Goal: Purchase product/service

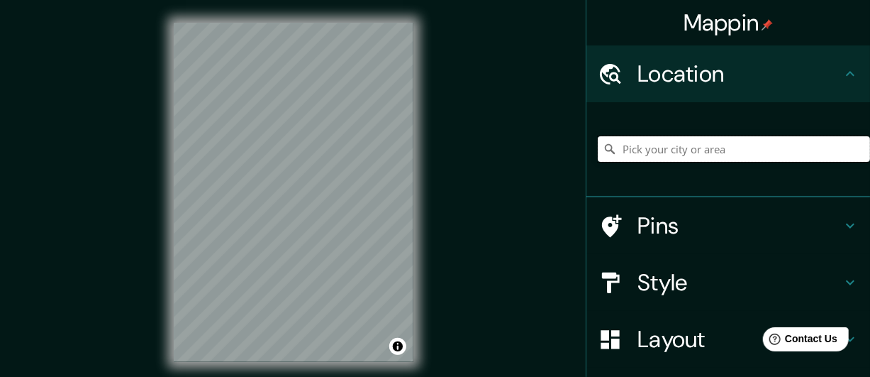
click at [695, 150] on input "Pick your city or area" at bounding box center [734, 149] width 272 height 26
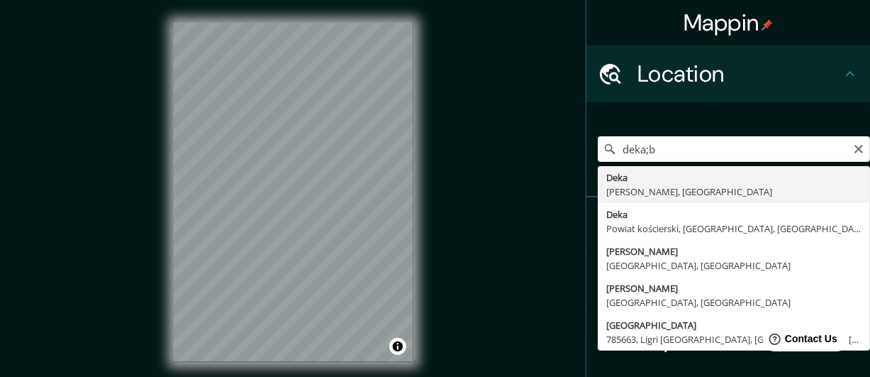
click at [650, 150] on input "deka;b" at bounding box center [734, 149] width 272 height 26
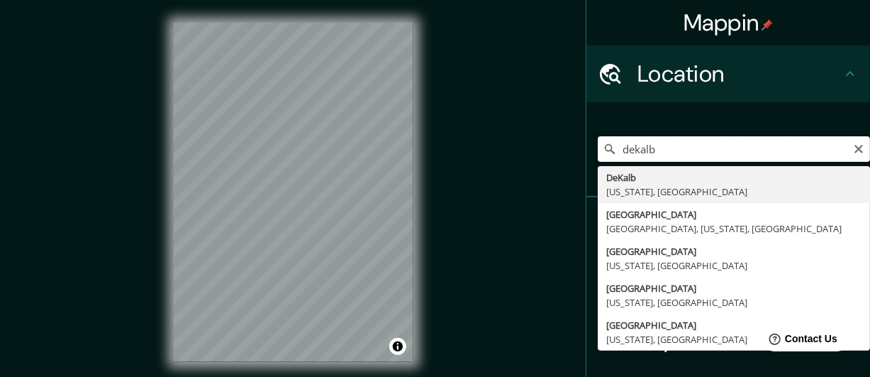
click at [680, 150] on input "dekalb" at bounding box center [734, 149] width 272 height 26
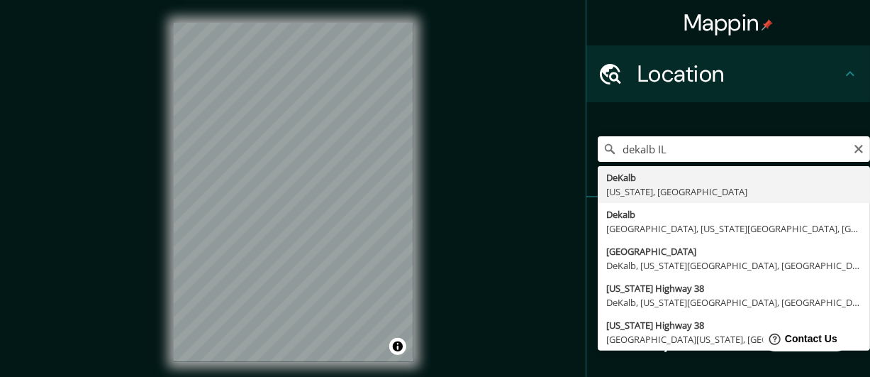
type input "[GEOGRAPHIC_DATA], [US_STATE], [GEOGRAPHIC_DATA]"
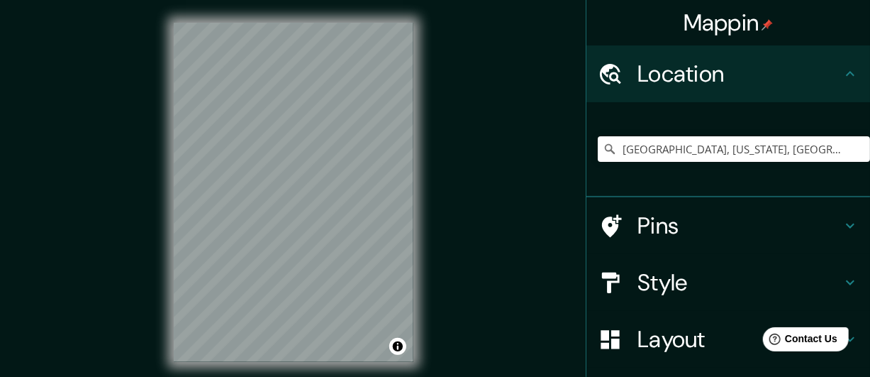
click at [140, 335] on div "Mappin Location [GEOGRAPHIC_DATA], [US_STATE], [GEOGRAPHIC_DATA] Pins Style Lay…" at bounding box center [435, 203] width 870 height 407
click at [449, 11] on div "Mappin Location [GEOGRAPHIC_DATA], [US_STATE], [GEOGRAPHIC_DATA] Pins Style Lay…" at bounding box center [435, 203] width 870 height 407
click at [435, 328] on div "© Mapbox © OpenStreetMap Improve this map" at bounding box center [293, 192] width 285 height 384
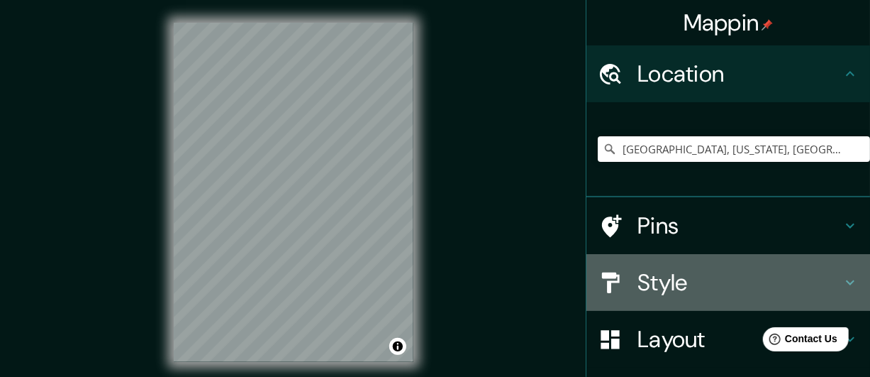
click at [645, 280] on h4 "Style" at bounding box center [739, 282] width 204 height 28
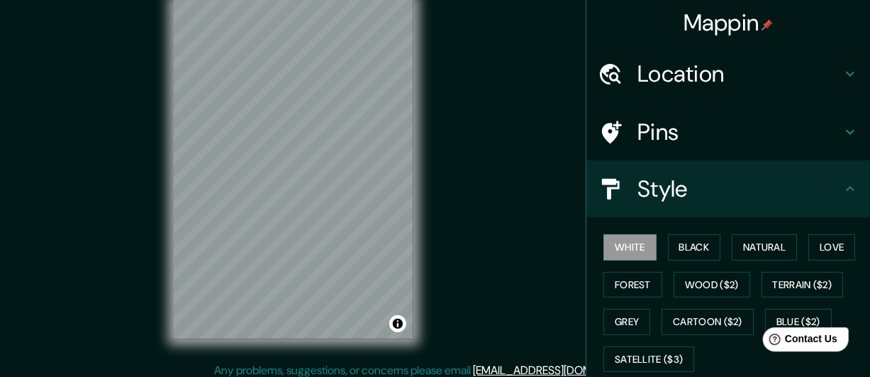
scroll to position [30, 0]
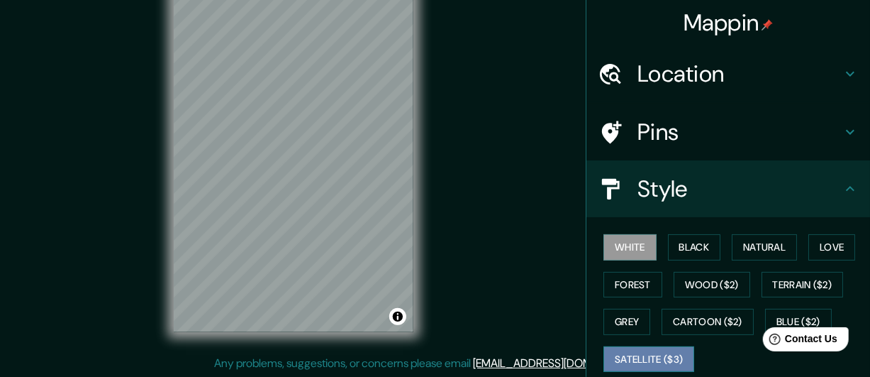
click at [649, 350] on button "Satellite ($3)" at bounding box center [648, 359] width 91 height 26
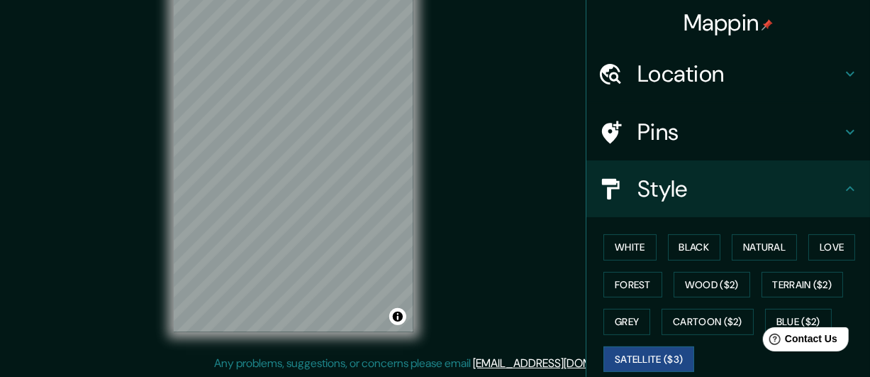
click at [422, 163] on div "© Mapbox © OpenStreetMap Improve this map © Maxar" at bounding box center [293, 162] width 285 height 384
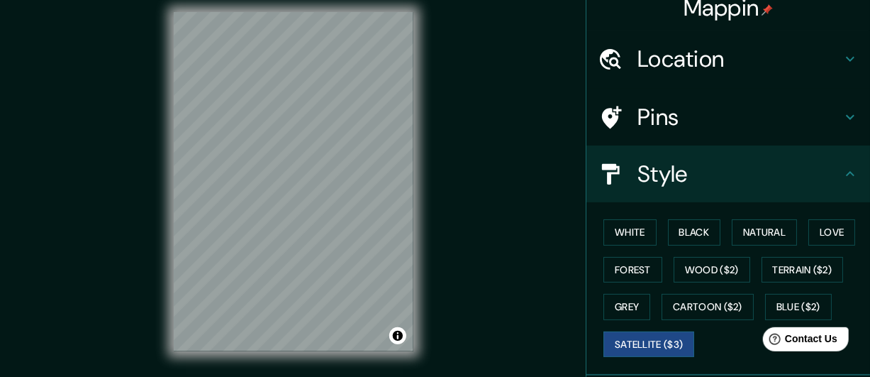
scroll to position [6, 0]
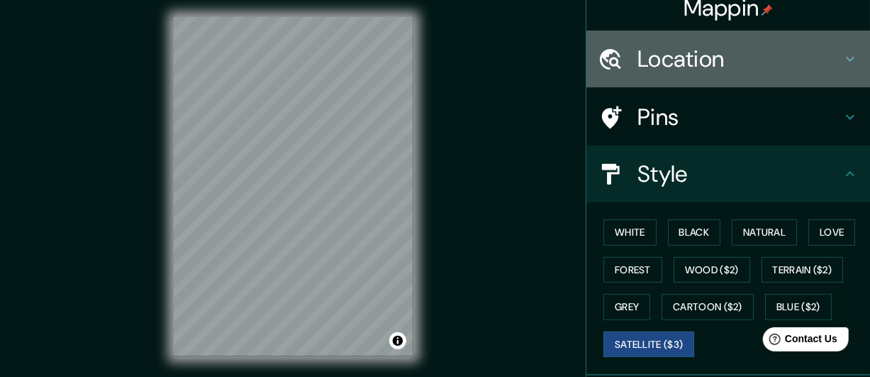
click at [669, 59] on h4 "Location" at bounding box center [739, 59] width 204 height 28
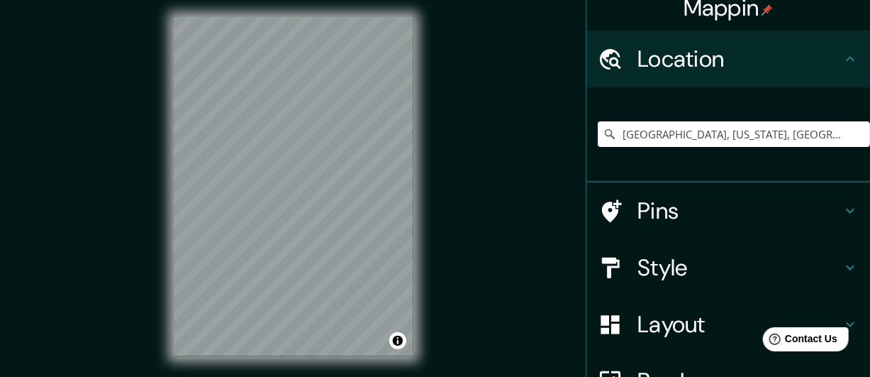
drag, startPoint x: 558, startPoint y: 181, endPoint x: 534, endPoint y: 165, distance: 28.7
click at [557, 179] on div "Mappin Location [GEOGRAPHIC_DATA], [US_STATE], [GEOGRAPHIC_DATA] Pins Style Lay…" at bounding box center [435, 197] width 870 height 407
drag, startPoint x: 523, startPoint y: 138, endPoint x: 438, endPoint y: 137, distance: 84.4
click at [522, 139] on div "Mappin Location [GEOGRAPHIC_DATA], [US_STATE], [GEOGRAPHIC_DATA] Pins Style Lay…" at bounding box center [435, 197] width 870 height 407
click at [547, 106] on div "Mappin Location [GEOGRAPHIC_DATA], [US_STATE], [GEOGRAPHIC_DATA] Pins Style Lay…" at bounding box center [435, 197] width 870 height 407
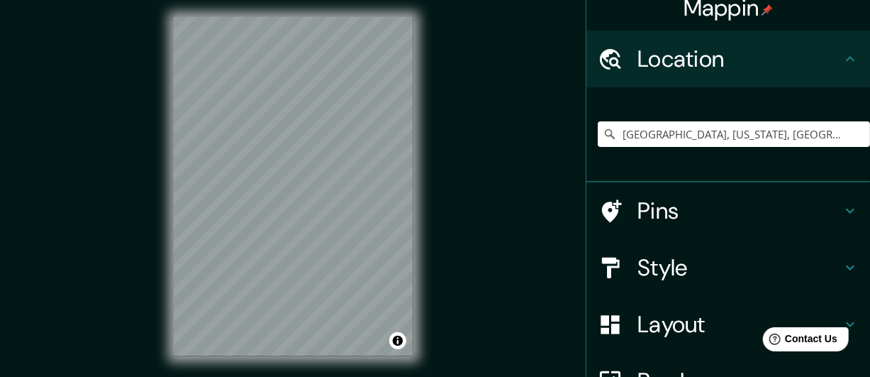
click at [167, 114] on div "© Mapbox © OpenStreetMap Improve this map © Maxar" at bounding box center [293, 186] width 285 height 384
click at [486, 186] on div "Mappin Location [GEOGRAPHIC_DATA], [US_STATE], [GEOGRAPHIC_DATA] Pins Style Lay…" at bounding box center [435, 197] width 870 height 407
click at [423, 158] on div "© Mapbox © OpenStreetMap Improve this map © Maxar" at bounding box center [293, 186] width 285 height 384
click at [789, 139] on input "[GEOGRAPHIC_DATA], [US_STATE], [GEOGRAPHIC_DATA]" at bounding box center [734, 134] width 272 height 26
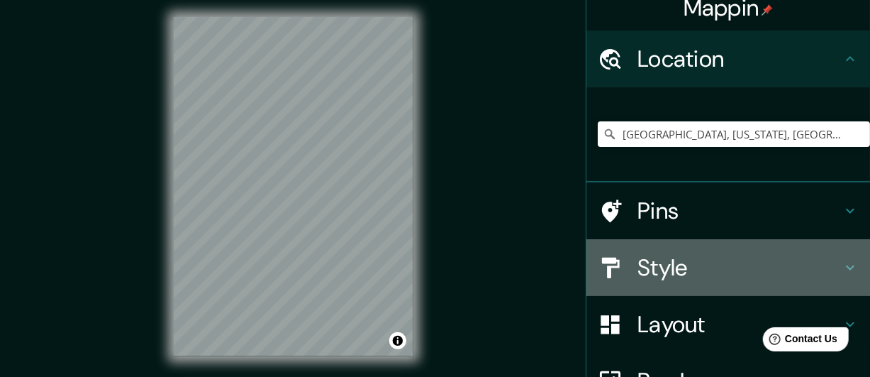
click at [662, 276] on h4 "Style" at bounding box center [739, 267] width 204 height 28
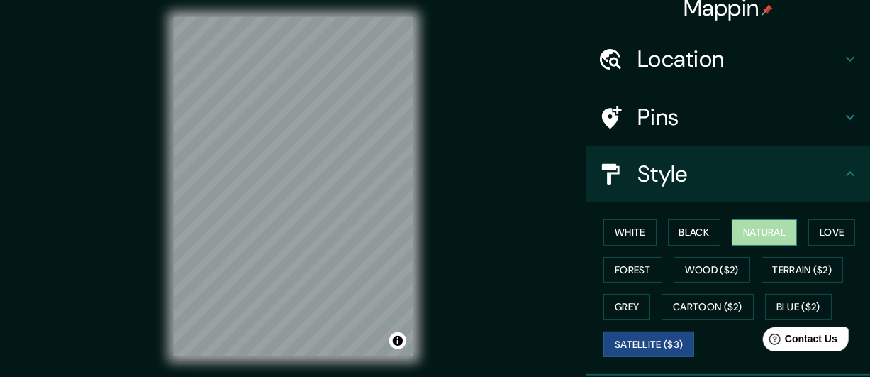
click at [781, 229] on button "Natural" at bounding box center [764, 232] width 65 height 26
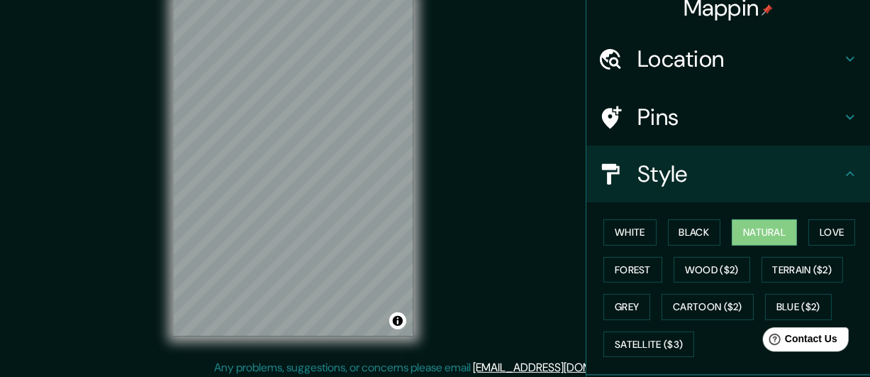
scroll to position [30, 0]
